Goal: Task Accomplishment & Management: Use online tool/utility

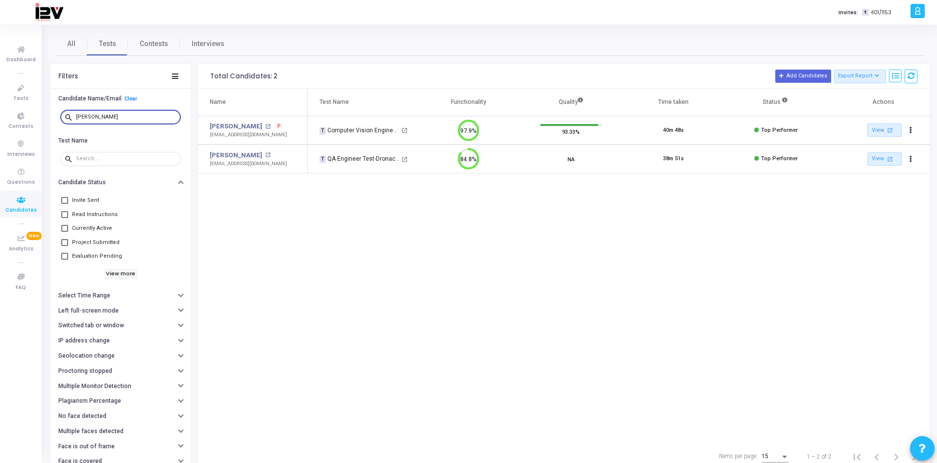
scroll to position [21, 25]
click at [24, 89] on icon at bounding box center [21, 88] width 21 height 12
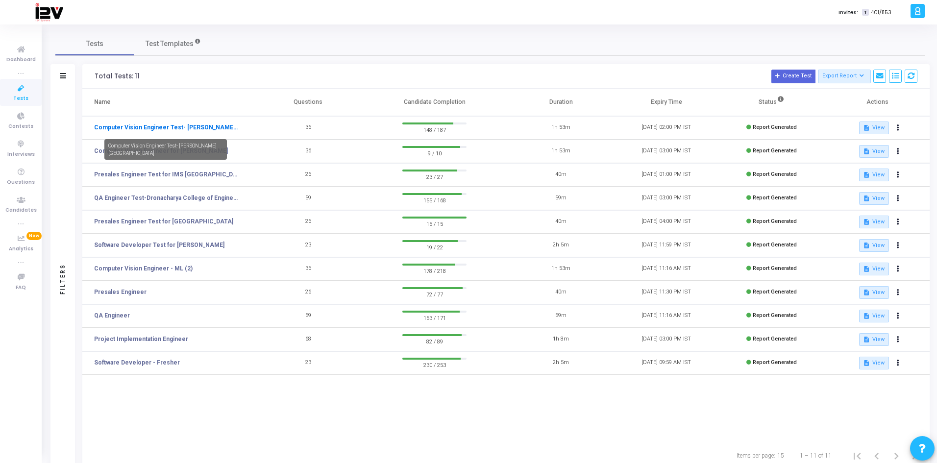
click at [210, 127] on link "Computer Vision Engineer Test- [PERSON_NAME][GEOGRAPHIC_DATA]" at bounding box center [166, 127] width 144 height 9
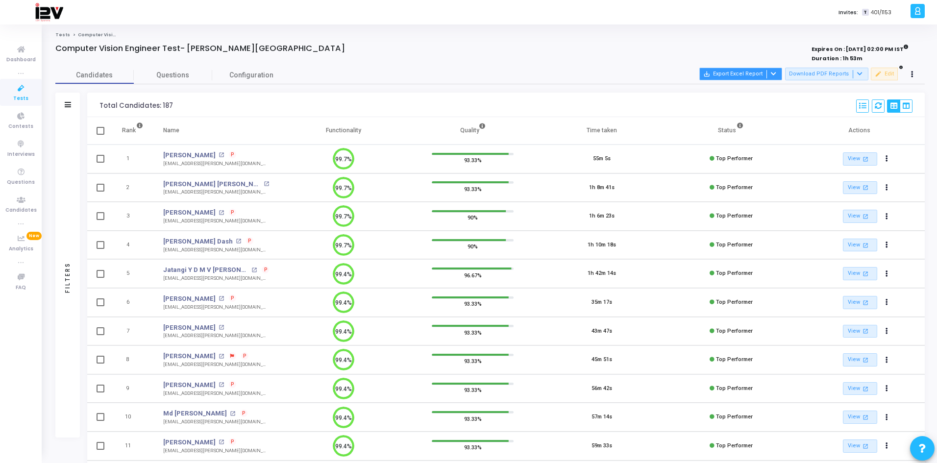
click at [761, 73] on button "save_alt Export Excel Report" at bounding box center [740, 74] width 83 height 13
click at [731, 111] on button "Export All" at bounding box center [747, 109] width 81 height 17
